Goal: Transaction & Acquisition: Book appointment/travel/reservation

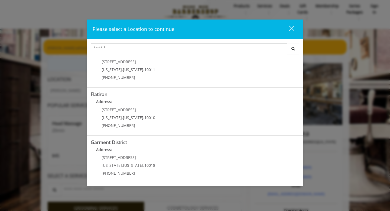
scroll to position [6, 0]
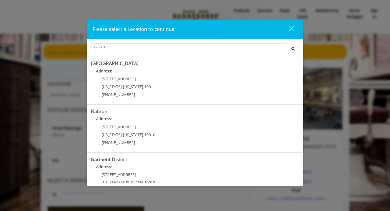
scroll to position [113, 0]
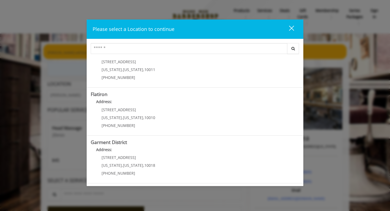
click at [214, 106] on "Address:" at bounding box center [195, 103] width 209 height 9
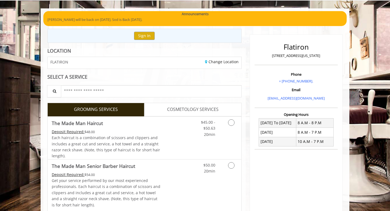
scroll to position [31, 0]
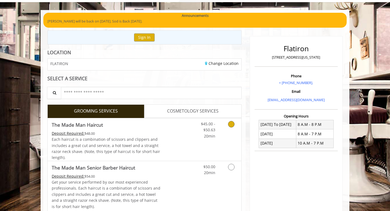
click at [234, 127] on link "Grooming services" at bounding box center [231, 128] width 14 height 21
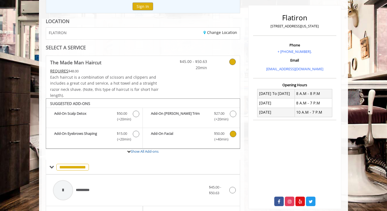
scroll to position [62, 0]
